Goal: Transaction & Acquisition: Purchase product/service

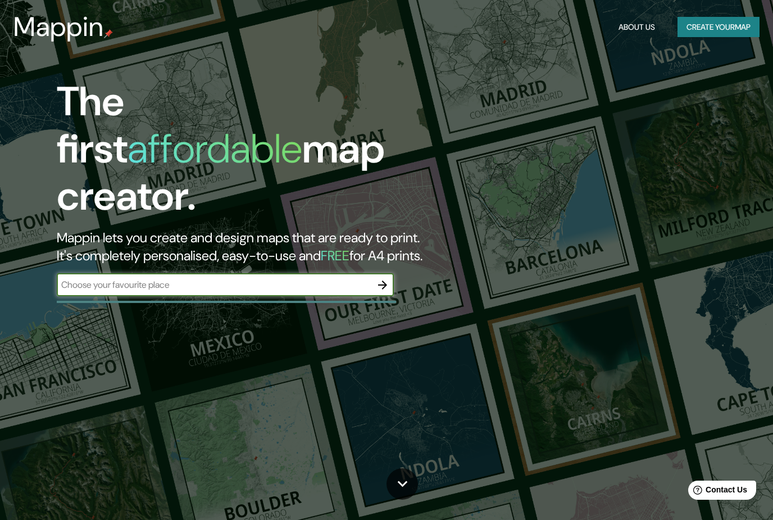
click at [742, 19] on button "Create your map" at bounding box center [719, 27] width 82 height 21
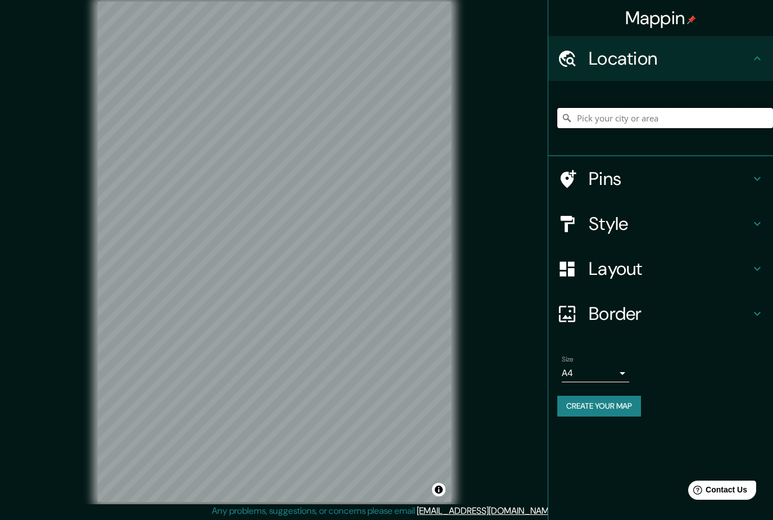
click at [744, 120] on input "Pick your city or area" at bounding box center [666, 118] width 216 height 20
click at [505, 170] on div "Mappin Location [GEOGRAPHIC_DATA][PERSON_NAME][GEOGRAPHIC_DATA] [GEOGRAPHIC_DAT…" at bounding box center [386, 261] width 773 height 522
click at [699, 121] on input "[GEOGRAPHIC_DATA]" at bounding box center [666, 118] width 216 height 20
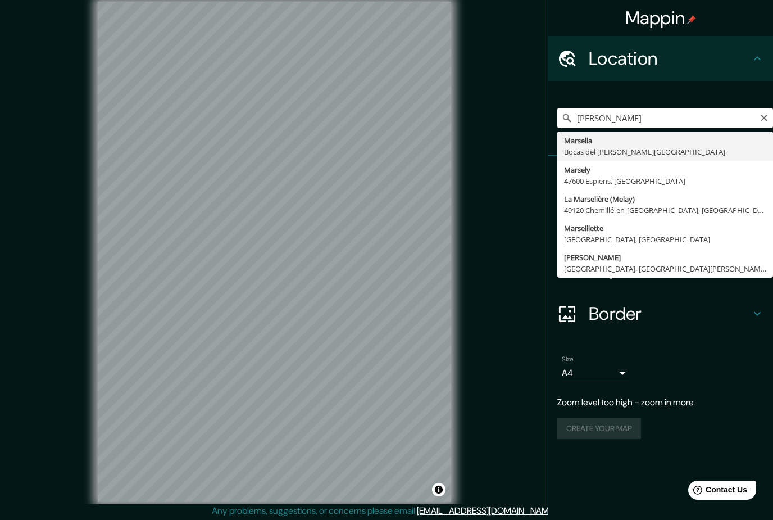
type input "[PERSON_NAME], [GEOGRAPHIC_DATA][PERSON_NAME][GEOGRAPHIC_DATA]"
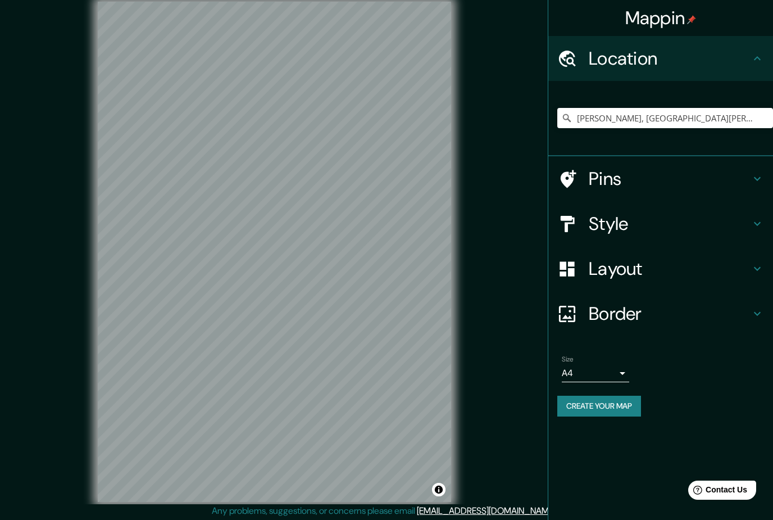
click at [502, 160] on div "© Mapbox © OpenStreetMap Improve this map" at bounding box center [274, 252] width 696 height 468
click at [645, 216] on h4 "Style" at bounding box center [670, 223] width 162 height 22
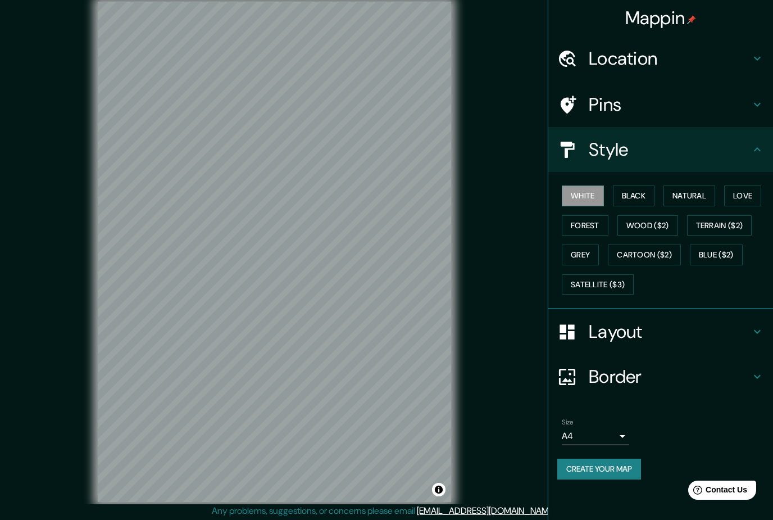
click at [638, 202] on button "Black" at bounding box center [634, 195] width 42 height 21
click at [680, 191] on button "Natural" at bounding box center [690, 195] width 52 height 21
click at [745, 189] on button "Love" at bounding box center [742, 195] width 37 height 21
click at [593, 221] on button "Forest" at bounding box center [585, 225] width 47 height 21
click at [655, 221] on button "Wood ($2)" at bounding box center [648, 225] width 61 height 21
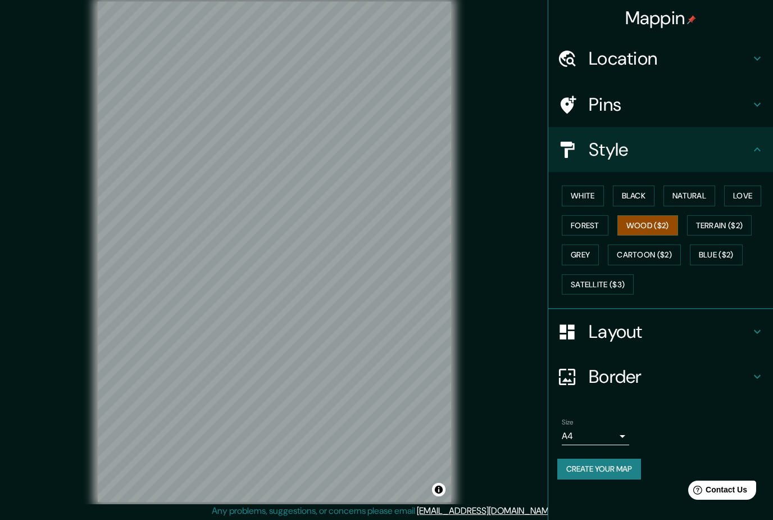
click at [714, 229] on button "Terrain ($2)" at bounding box center [719, 225] width 65 height 21
click at [581, 253] on button "Grey" at bounding box center [580, 254] width 37 height 21
click at [653, 255] on button "Cartoon ($2)" at bounding box center [644, 254] width 73 height 21
click at [715, 247] on button "Blue ($2)" at bounding box center [716, 254] width 53 height 21
click at [620, 275] on button "Satellite ($3)" at bounding box center [598, 284] width 72 height 21
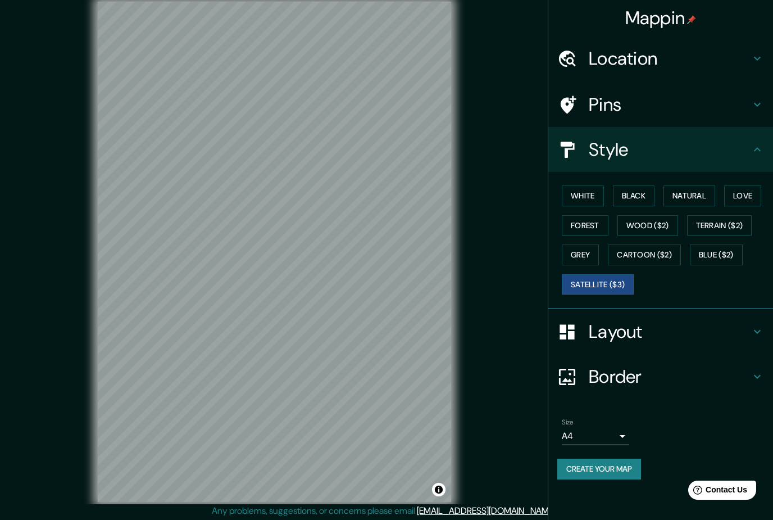
click at [673, 185] on button "Natural" at bounding box center [690, 195] width 52 height 21
